Goal: Information Seeking & Learning: Learn about a topic

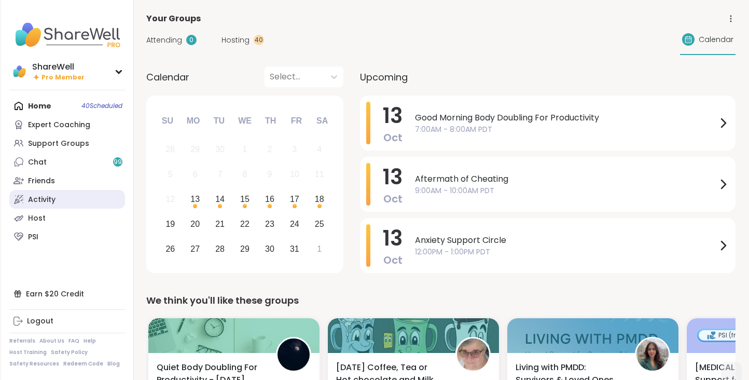
click at [41, 200] on div "Activity" at bounding box center [41, 200] width 27 height 10
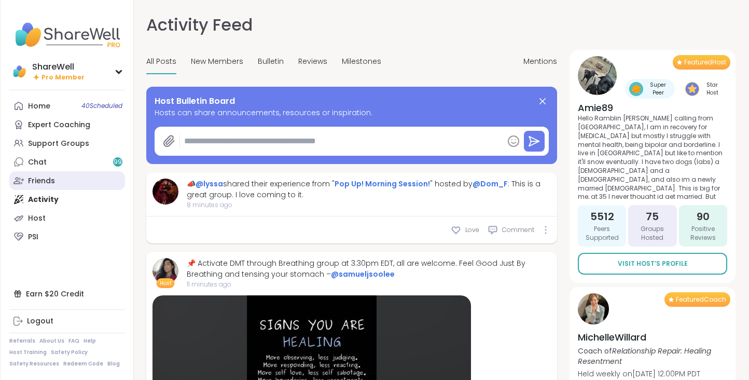
click at [60, 180] on link "Friends" at bounding box center [67, 180] width 116 height 19
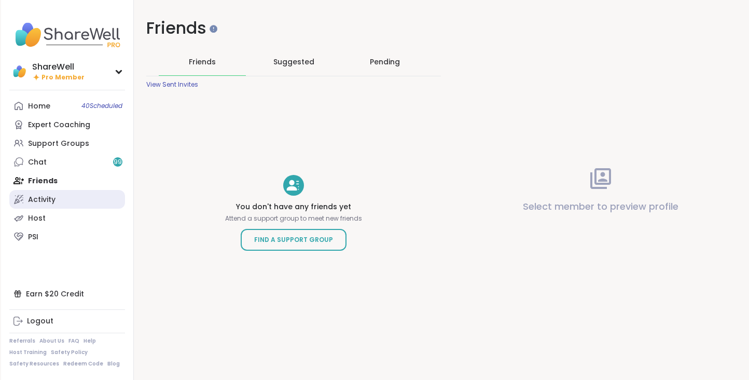
click at [52, 202] on div "Activity" at bounding box center [41, 200] width 27 height 10
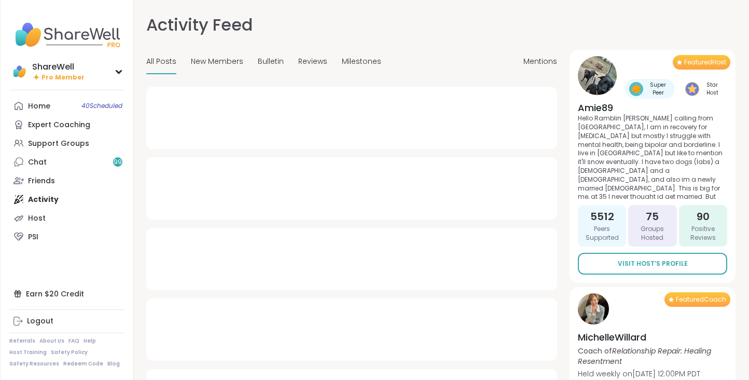
type textarea "*"
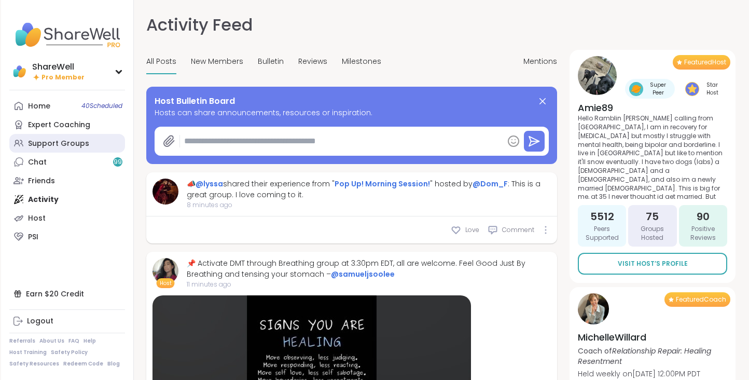
click at [52, 143] on div "Support Groups" at bounding box center [58, 144] width 61 height 10
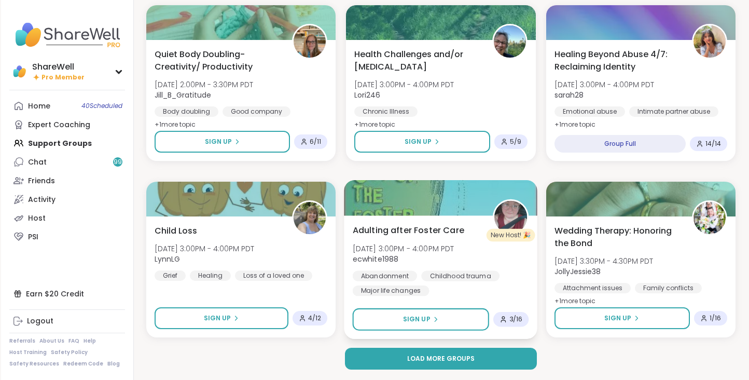
scroll to position [1891, 0]
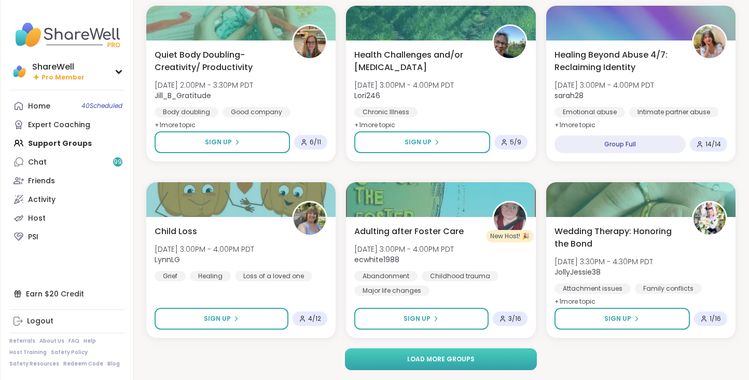
click at [399, 365] on button "Load more groups" at bounding box center [441, 359] width 192 height 22
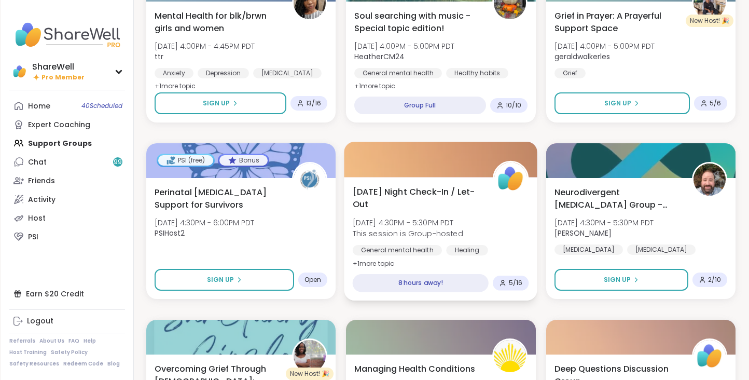
scroll to position [2465, 0]
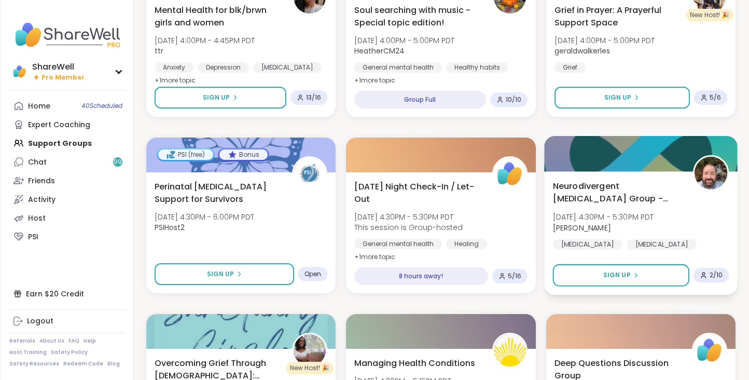
click at [580, 174] on div "Neurodivergent Peer Support Group - Monday Mon, Oct 13 | 4:30PM - 5:30PM PDT Br…" at bounding box center [640, 232] width 193 height 123
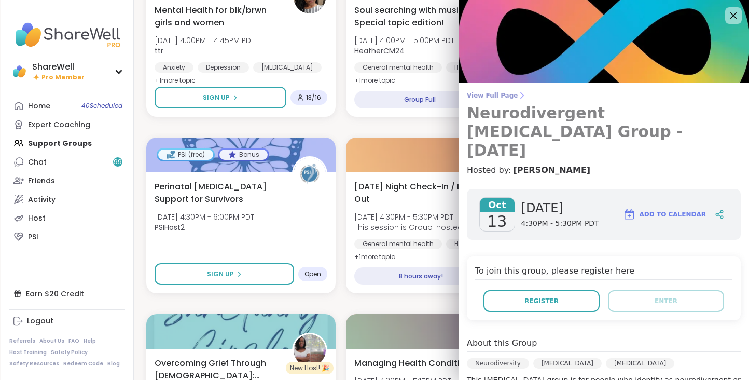
click at [501, 96] on span "View Full Page" at bounding box center [604, 95] width 274 height 8
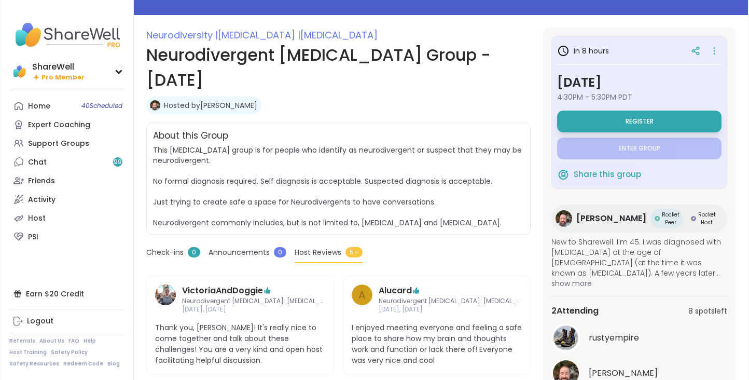
scroll to position [122, 0]
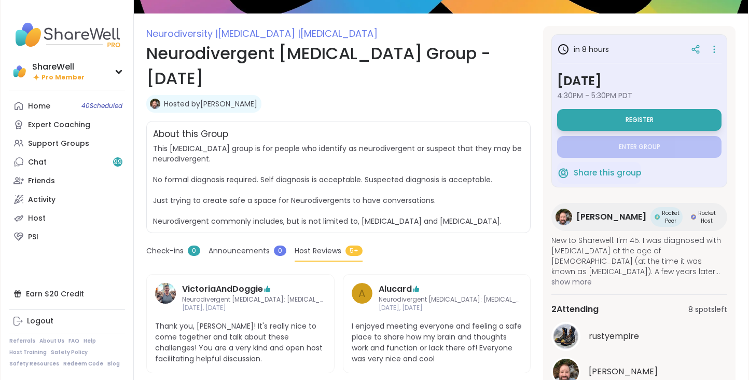
click at [566, 281] on span "show more" at bounding box center [639, 281] width 176 height 10
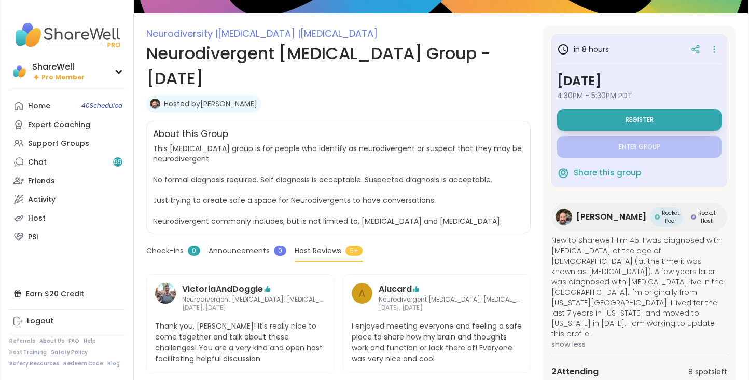
scroll to position [0, 0]
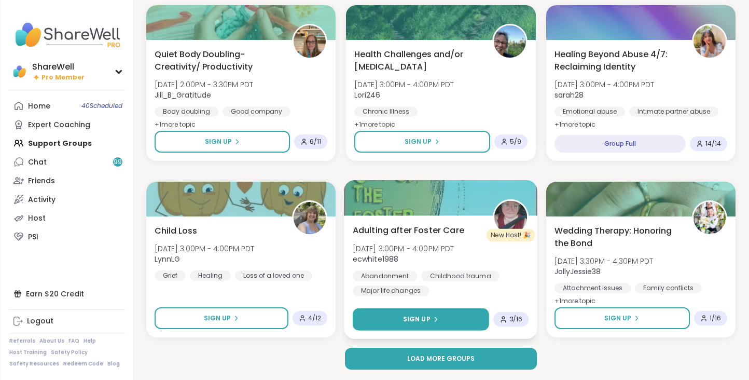
scroll to position [1891, 0]
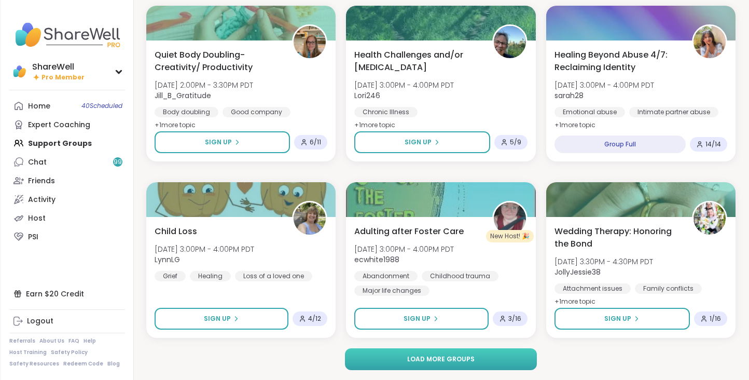
click at [377, 353] on button "Load more groups" at bounding box center [441, 359] width 192 height 22
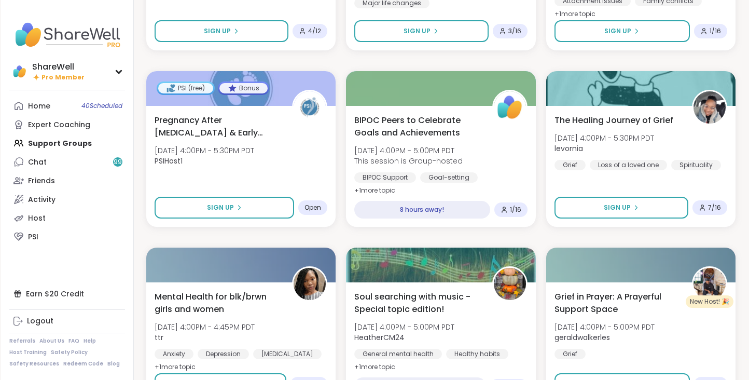
scroll to position [2180, 0]
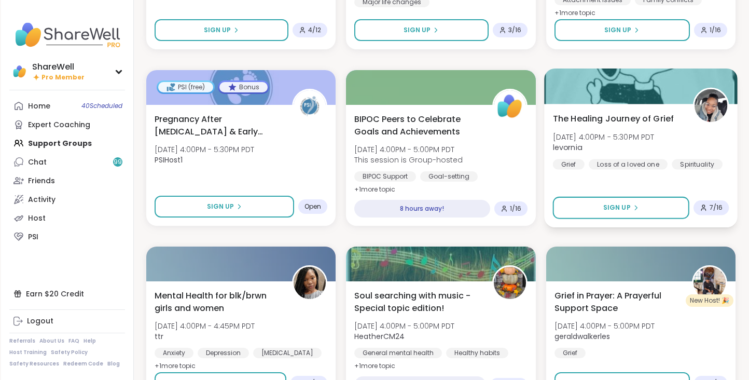
click at [611, 99] on div at bounding box center [640, 85] width 193 height 35
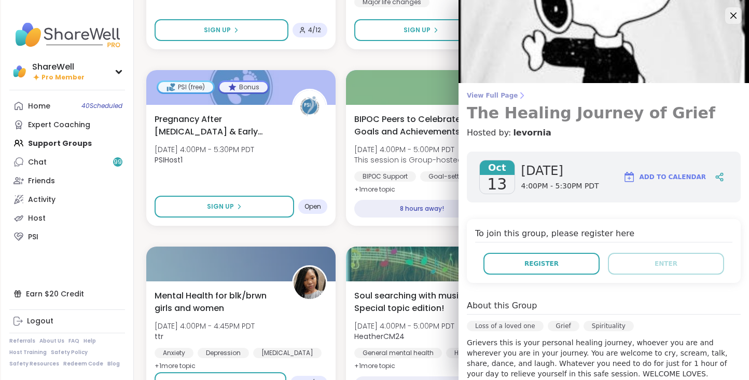
click at [503, 101] on link "View Full Page The Healing Journey of Grief" at bounding box center [604, 106] width 274 height 31
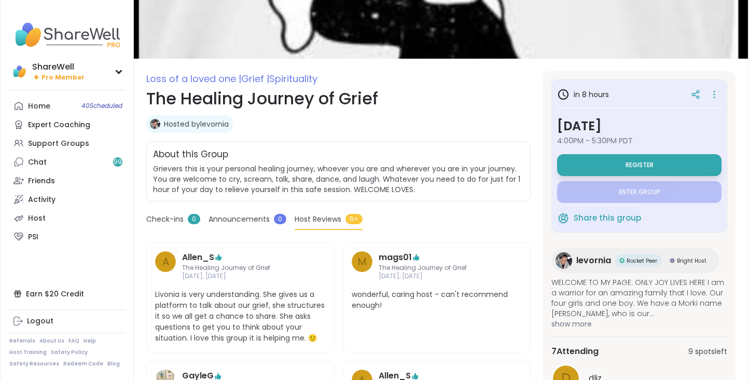
scroll to position [78, 0]
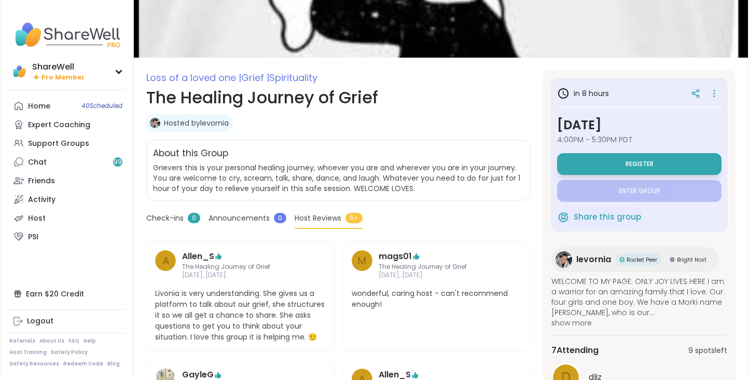
click at [573, 324] on span "show more" at bounding box center [639, 322] width 176 height 10
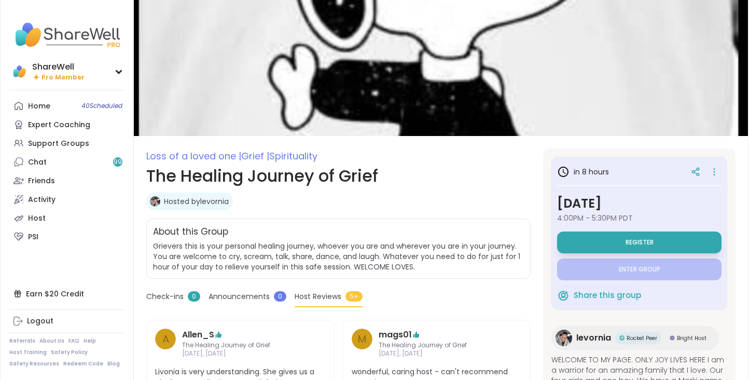
scroll to position [0, 0]
click at [215, 200] on link "Hosted by levornia" at bounding box center [196, 201] width 65 height 10
click at [88, 125] on link "Expert Coaching" at bounding box center [67, 124] width 116 height 19
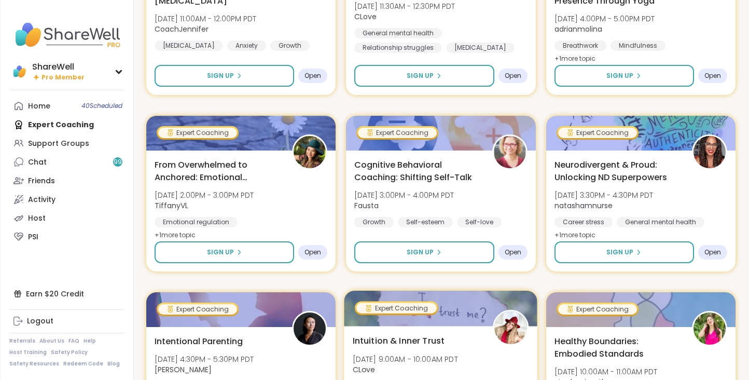
scroll to position [211, 0]
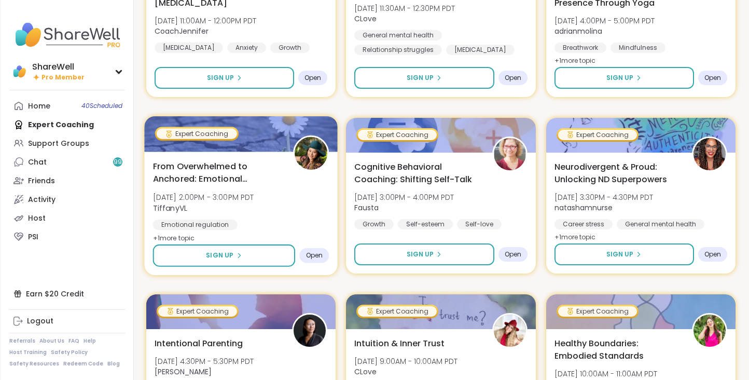
click at [241, 174] on span "From Overwhelmed to Anchored: Emotional Regulation" at bounding box center [217, 172] width 129 height 25
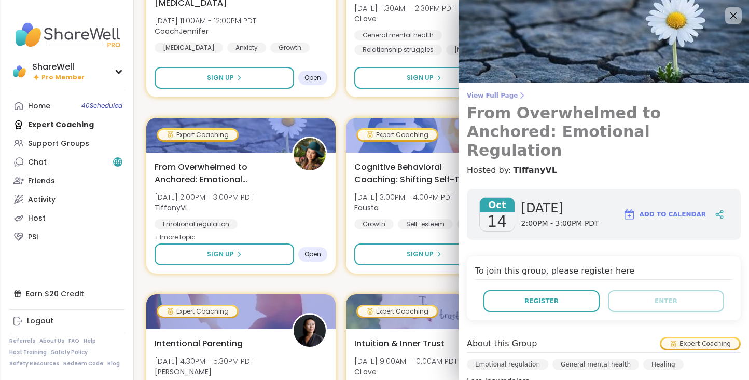
click at [498, 96] on span "View Full Page" at bounding box center [604, 95] width 274 height 8
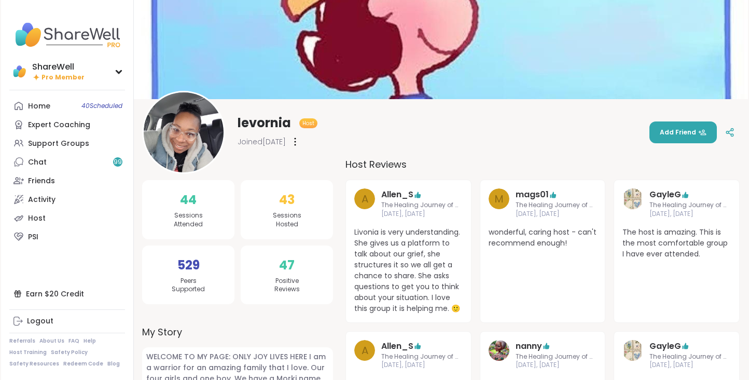
scroll to position [28, 0]
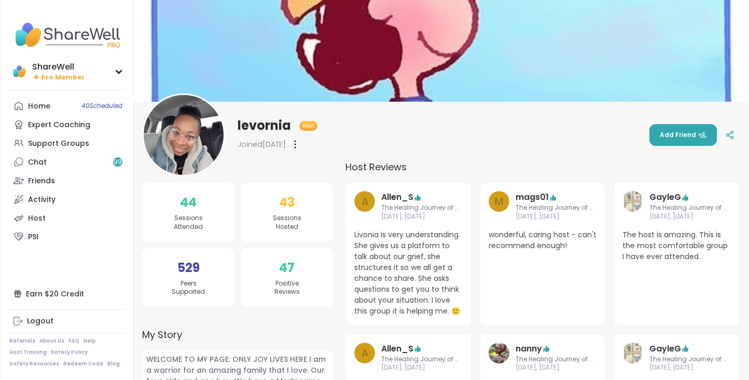
click at [300, 145] on div at bounding box center [295, 144] width 10 height 17
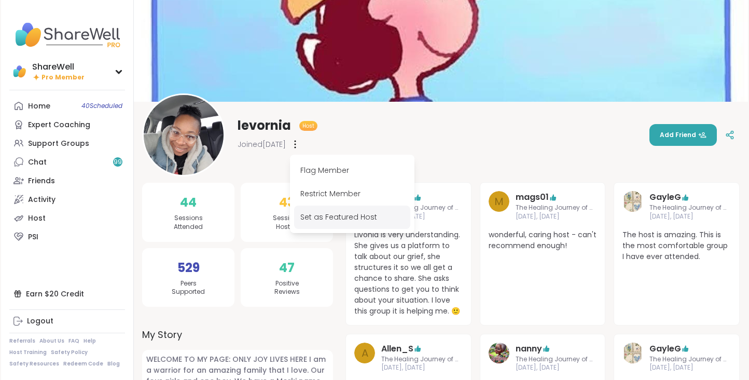
click at [336, 217] on div "Set as Featured Host" at bounding box center [352, 216] width 116 height 23
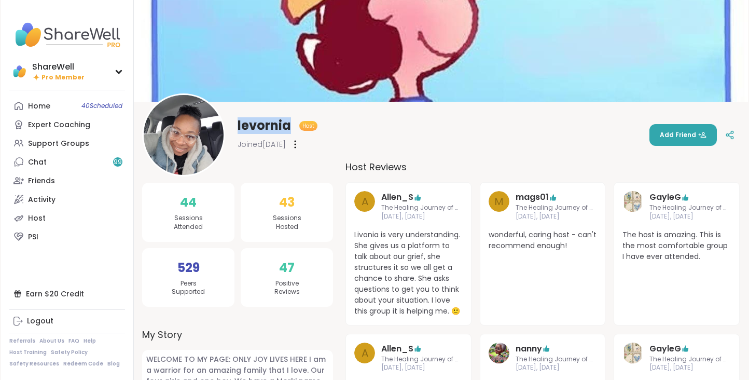
drag, startPoint x: 236, startPoint y: 127, endPoint x: 292, endPoint y: 126, distance: 56.0
click at [292, 126] on div "levornia Host Joined Mar 2025" at bounding box center [229, 134] width 175 height 83
copy span "levornia"
click at [728, 135] on icon at bounding box center [729, 136] width 3 height 2
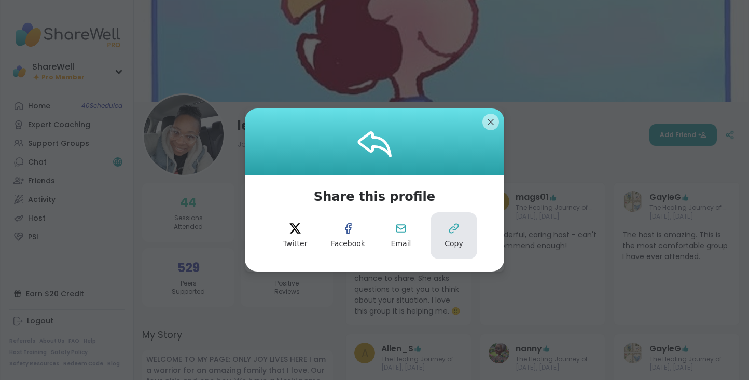
click at [441, 219] on button "Copy" at bounding box center [454, 235] width 47 height 47
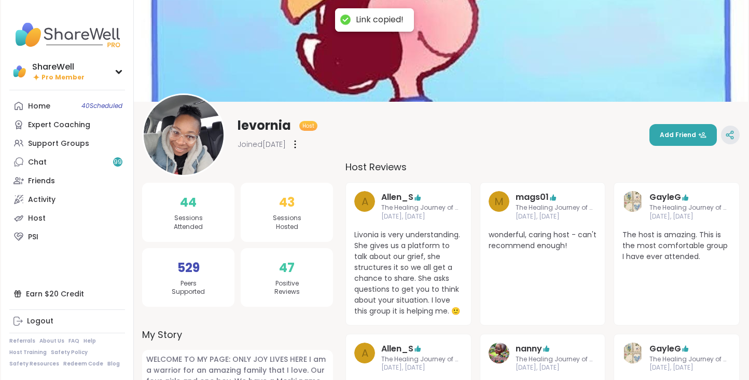
click at [728, 133] on icon at bounding box center [729, 134] width 9 height 9
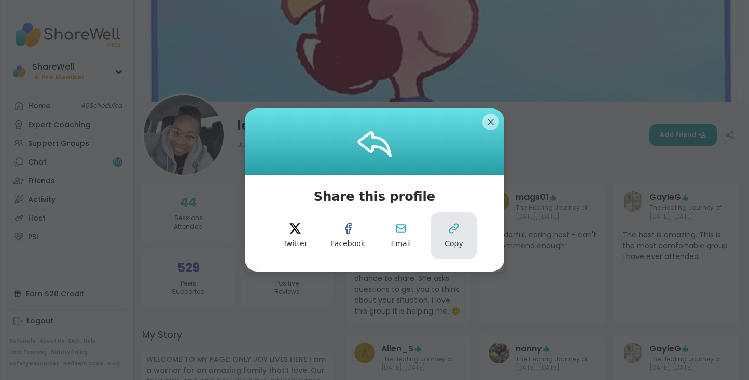
click at [460, 219] on button "Copy" at bounding box center [454, 235] width 47 height 47
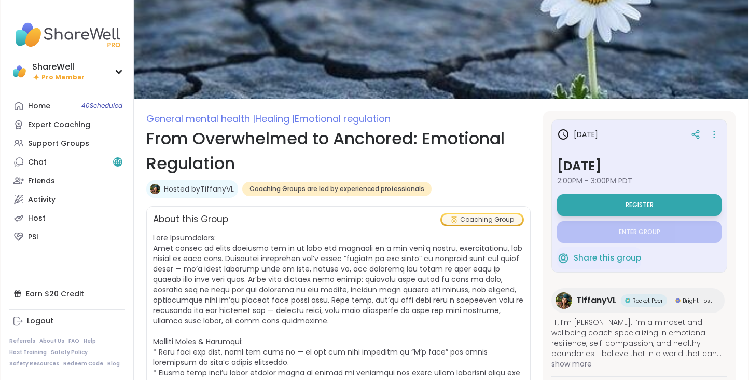
scroll to position [5, 0]
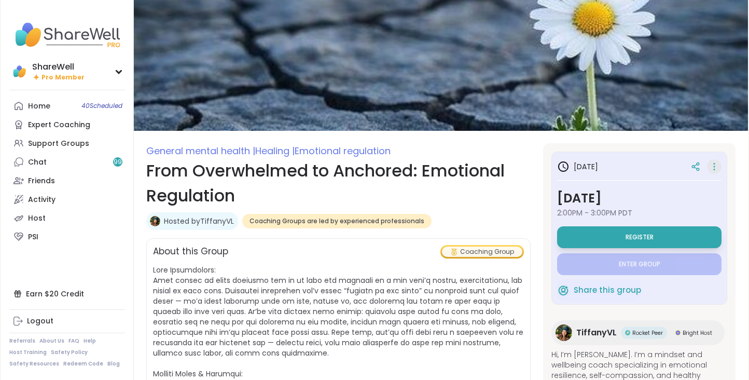
click at [714, 164] on icon at bounding box center [714, 166] width 10 height 15
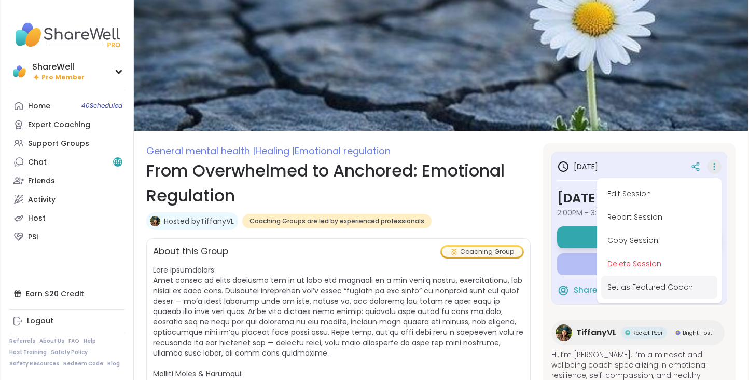
click at [625, 282] on button "Set as Featured Coach" at bounding box center [659, 286] width 116 height 23
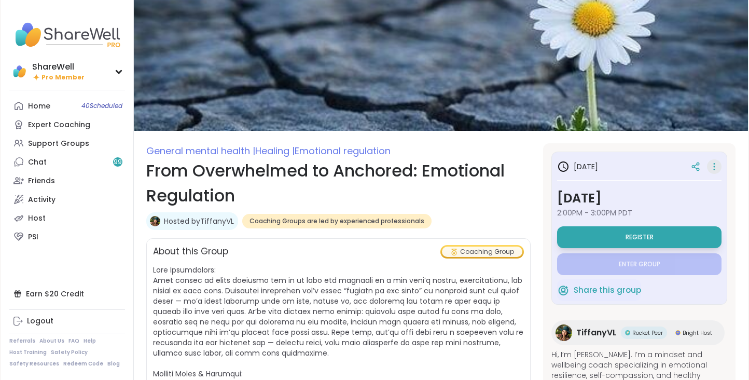
click at [206, 219] on link "Hosted by TiffanyVL" at bounding box center [199, 221] width 70 height 10
click at [695, 164] on icon at bounding box center [695, 166] width 9 height 9
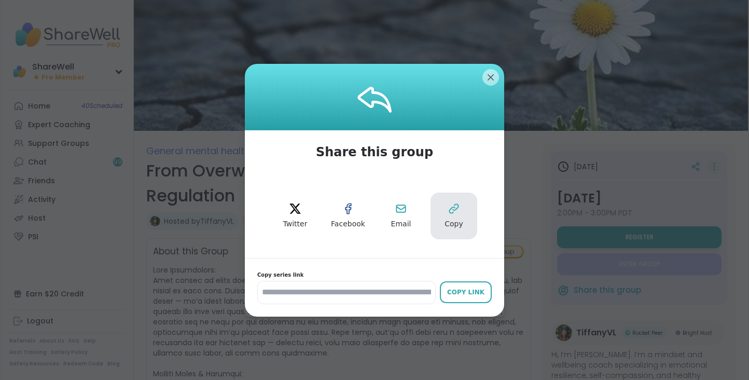
click at [459, 209] on icon at bounding box center [454, 208] width 12 height 12
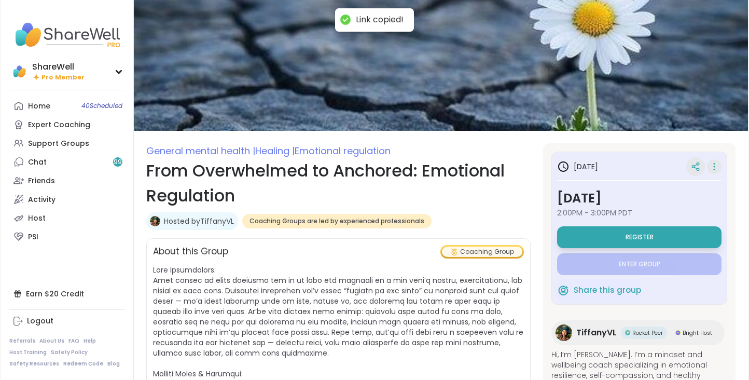
click at [695, 164] on icon at bounding box center [695, 166] width 9 height 9
click at [209, 220] on link "Hosted by TiffanyVL" at bounding box center [199, 221] width 70 height 10
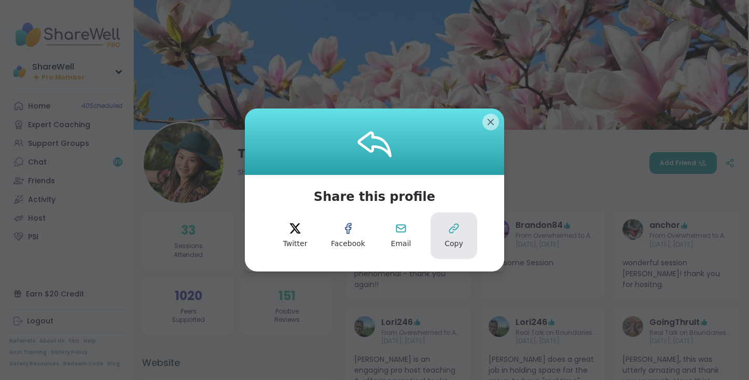
click at [459, 237] on button "Copy" at bounding box center [454, 235] width 47 height 47
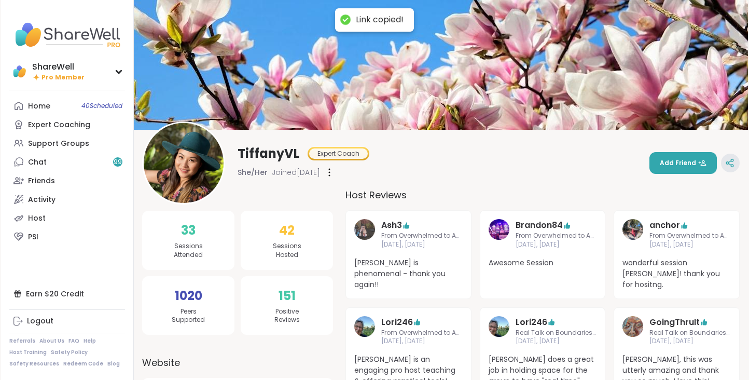
click at [731, 162] on icon at bounding box center [729, 162] width 9 height 9
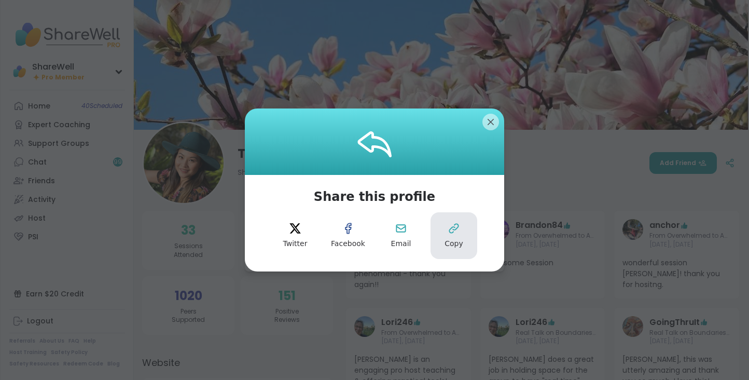
click at [465, 226] on button "Copy" at bounding box center [454, 235] width 47 height 47
